Goal: Task Accomplishment & Management: Complete application form

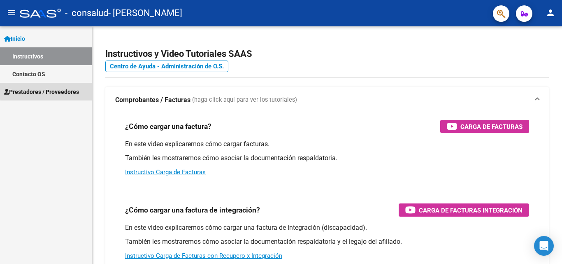
click at [69, 88] on span "Prestadores / Proveedores" at bounding box center [41, 91] width 75 height 9
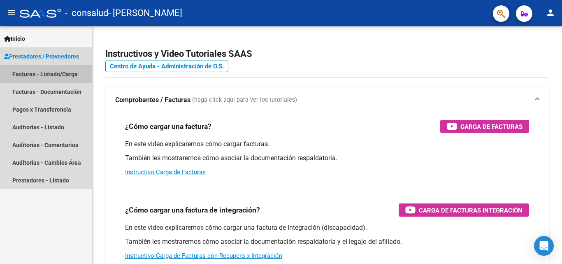
click at [60, 78] on link "Facturas - Listado/Carga" at bounding box center [46, 74] width 92 height 18
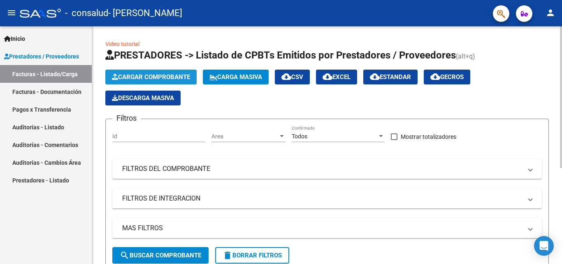
click at [169, 80] on span "Cargar Comprobante" at bounding box center [151, 76] width 78 height 7
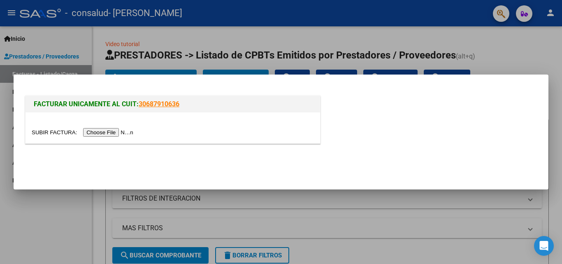
click at [122, 132] on input "file" at bounding box center [84, 132] width 104 height 9
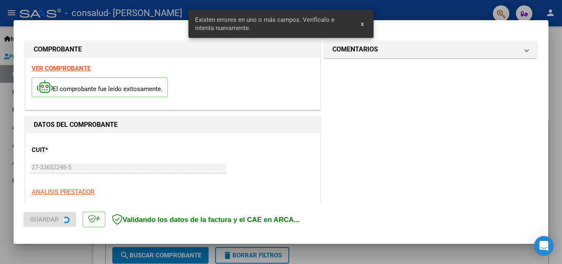
scroll to position [185, 0]
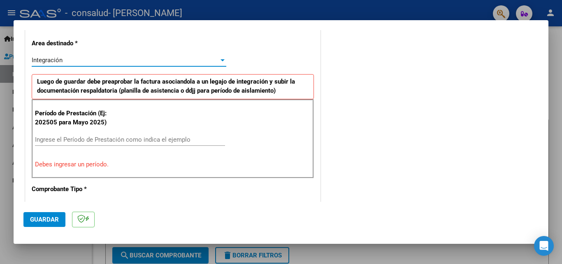
click at [220, 61] on div at bounding box center [222, 60] width 4 height 2
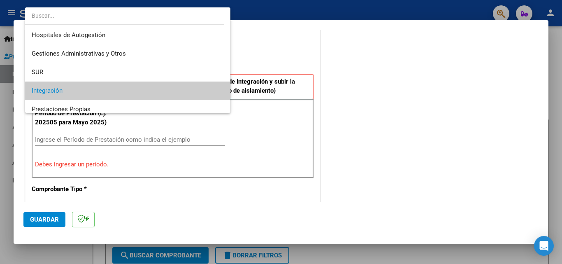
scroll to position [31, 0]
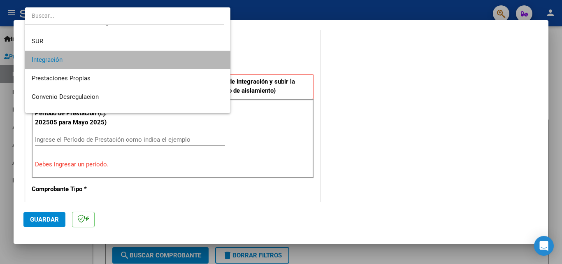
click at [220, 61] on mat-option "Integración" at bounding box center [127, 60] width 205 height 19
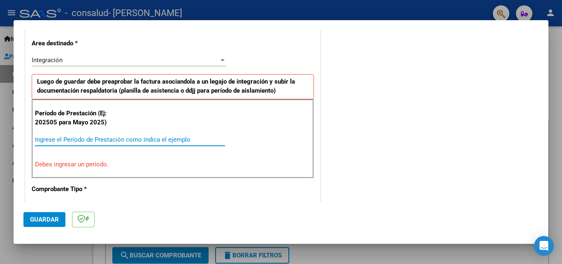
click at [126, 143] on input "Ingrese el Período de Prestación como indica el ejemplo" at bounding box center [130, 139] width 190 height 7
type input "0"
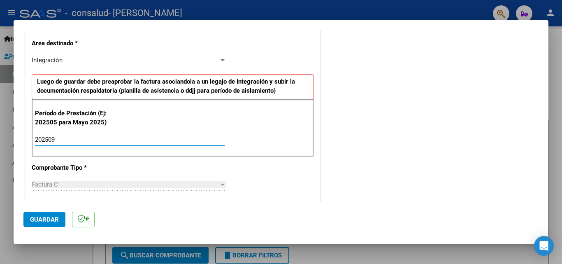
type input "202509"
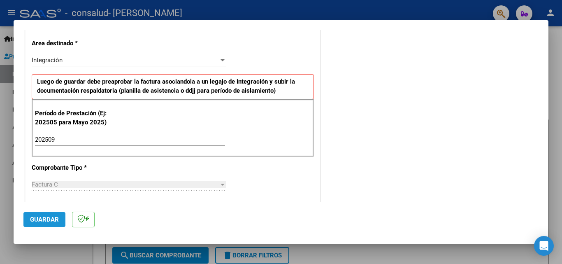
click at [55, 223] on button "Guardar" at bounding box center [44, 219] width 42 height 15
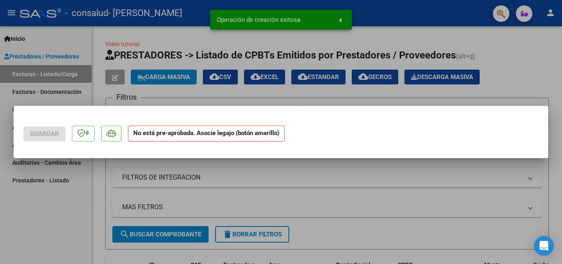
scroll to position [0, 0]
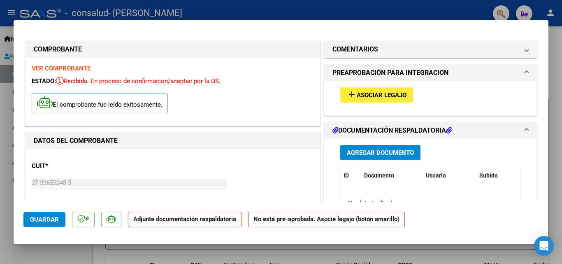
click at [373, 130] on h1 "DOCUMENTACIÓN RESPALDATORIA" at bounding box center [391, 130] width 119 height 10
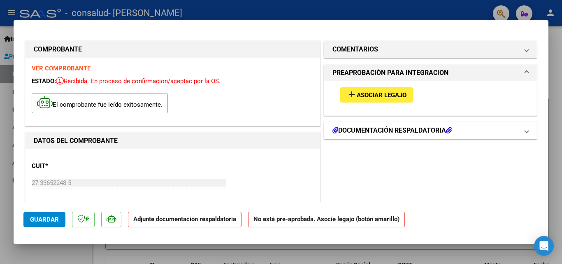
click at [378, 129] on h1 "DOCUMENTACIÓN RESPALDATORIA" at bounding box center [391, 130] width 119 height 10
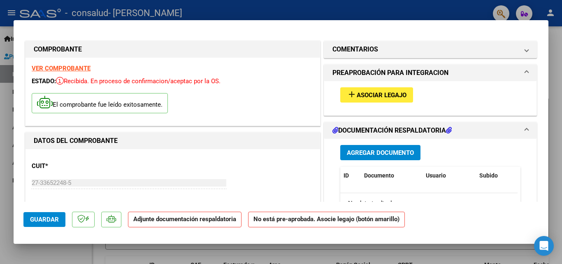
click at [373, 150] on span "Agregar Documento" at bounding box center [380, 152] width 67 height 7
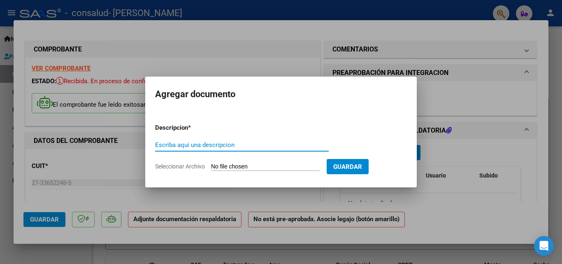
click at [218, 145] on input "Escriba aquí una descripcion" at bounding box center [241, 144] width 173 height 7
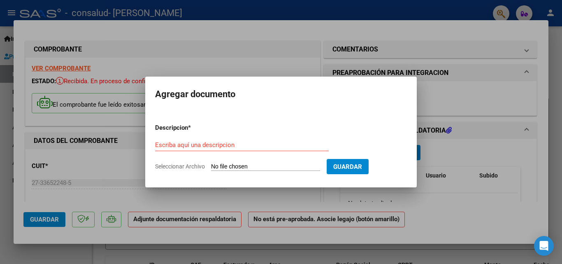
click at [224, 163] on input "Seleccionar Archivo" at bounding box center [265, 167] width 109 height 8
type input "C:\fakepath\Planilla [PERSON_NAME].pdf"
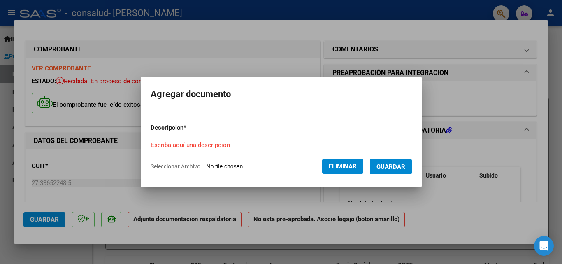
click at [247, 142] on input "Escriba aquí una descripcion" at bounding box center [240, 144] width 180 height 7
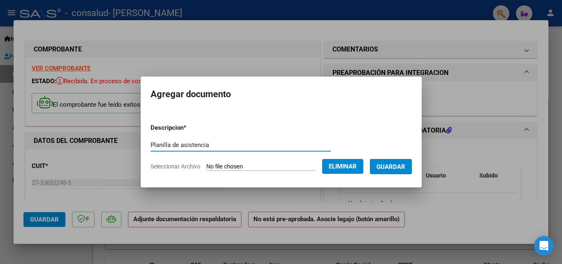
type input "Planilla de asistencia"
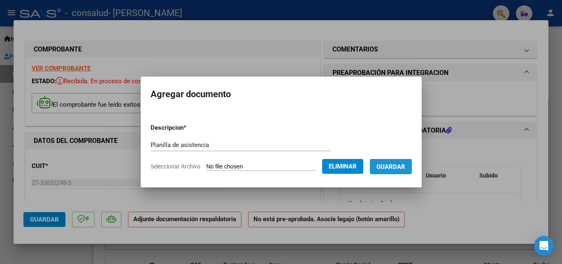
click at [381, 171] on button "Guardar" at bounding box center [391, 166] width 42 height 15
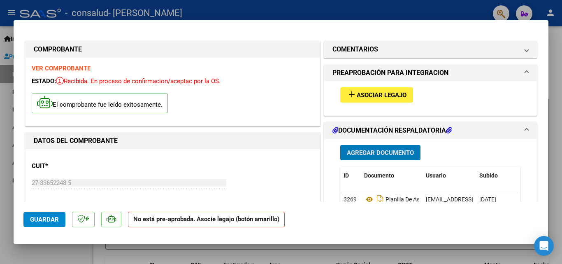
click at [348, 93] on mat-icon "add" at bounding box center [352, 94] width 10 height 10
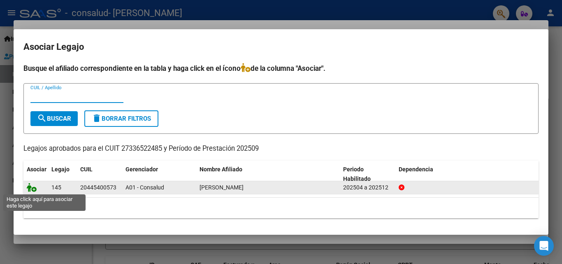
click at [33, 190] on icon at bounding box center [32, 187] width 10 height 9
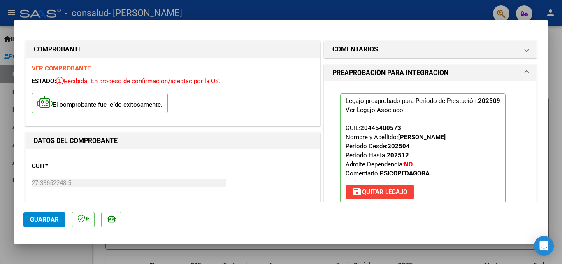
click at [44, 215] on span "Guardar" at bounding box center [44, 218] width 29 height 7
click at [10, 169] on div at bounding box center [281, 132] width 562 height 264
type input "$ 0,00"
